Goal: Use online tool/utility

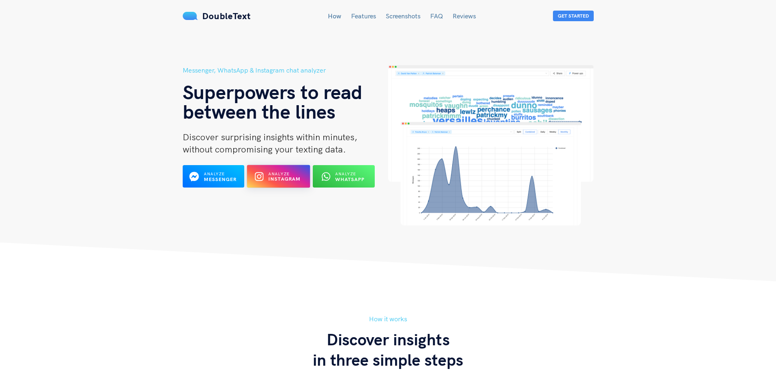
click at [265, 186] on button "Analyze Instagram" at bounding box center [278, 176] width 63 height 23
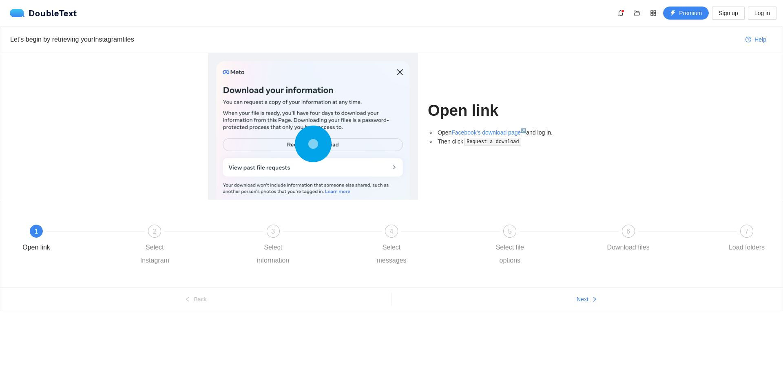
click at [324, 149] on icon at bounding box center [313, 144] width 37 height 37
click at [401, 66] on div at bounding box center [313, 145] width 194 height 169
click at [49, 233] on div "1 Open link" at bounding box center [72, 239] width 118 height 29
